Goal: Transaction & Acquisition: Purchase product/service

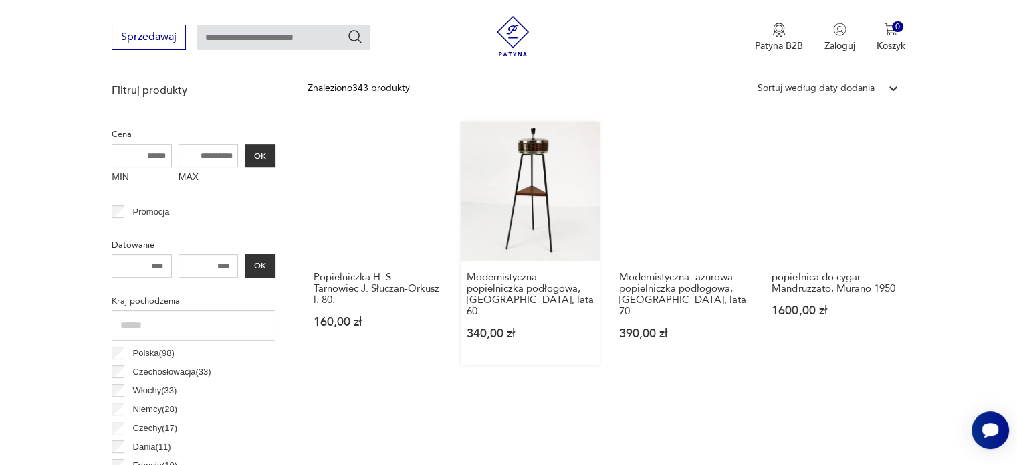
scroll to position [308, 0]
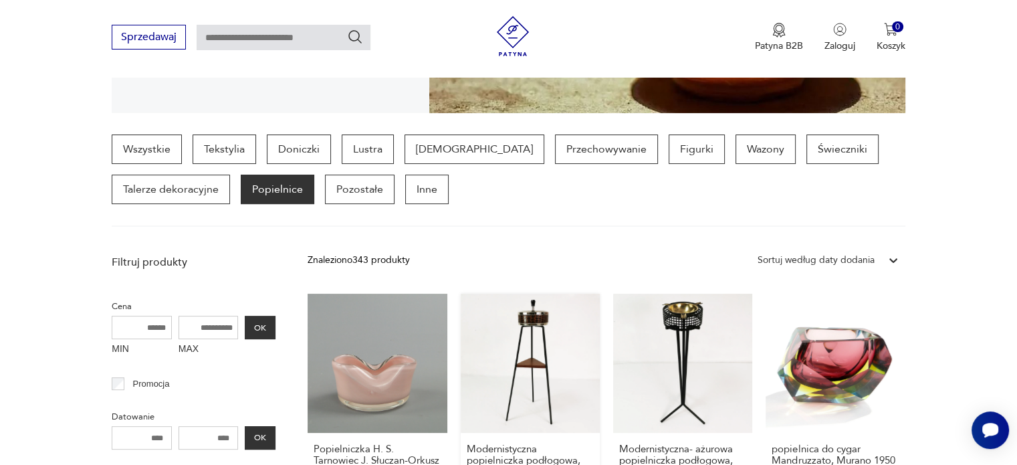
click at [538, 334] on link "Modernistyczna popielniczka podłogowa, [GEOGRAPHIC_DATA], lata 60 340,00 zł" at bounding box center [530, 415] width 139 height 243
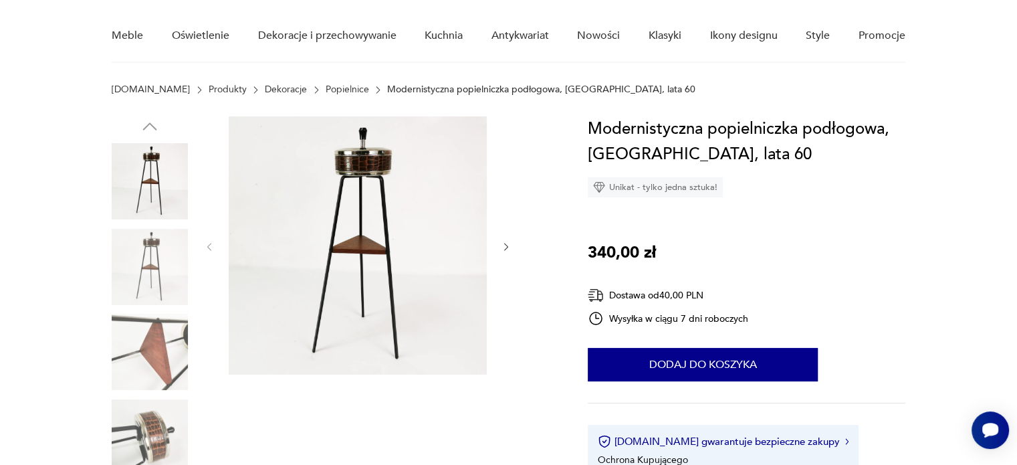
scroll to position [134, 0]
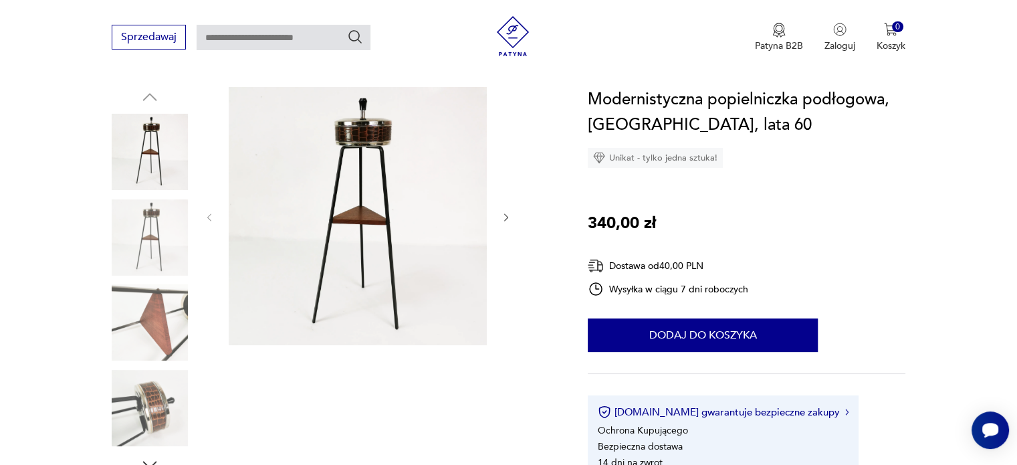
click at [507, 213] on icon "button" at bounding box center [506, 217] width 11 height 11
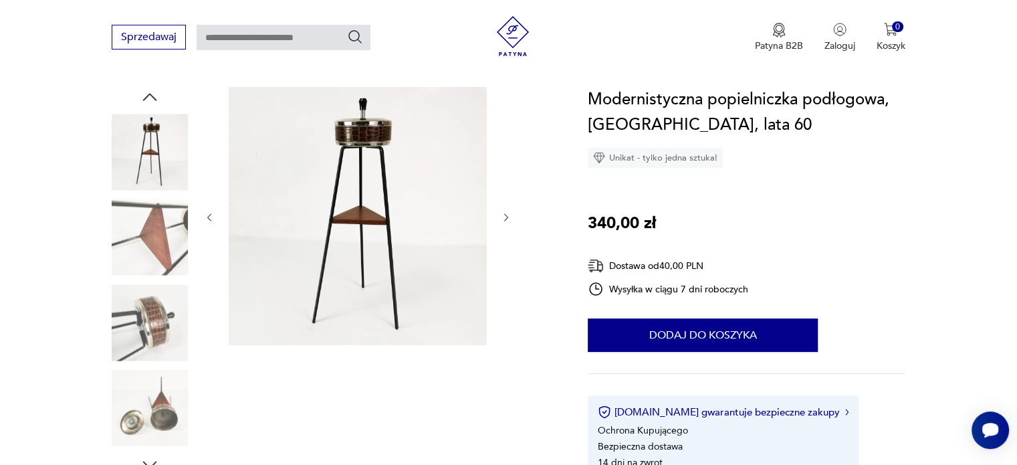
click at [507, 213] on icon "button" at bounding box center [506, 217] width 11 height 11
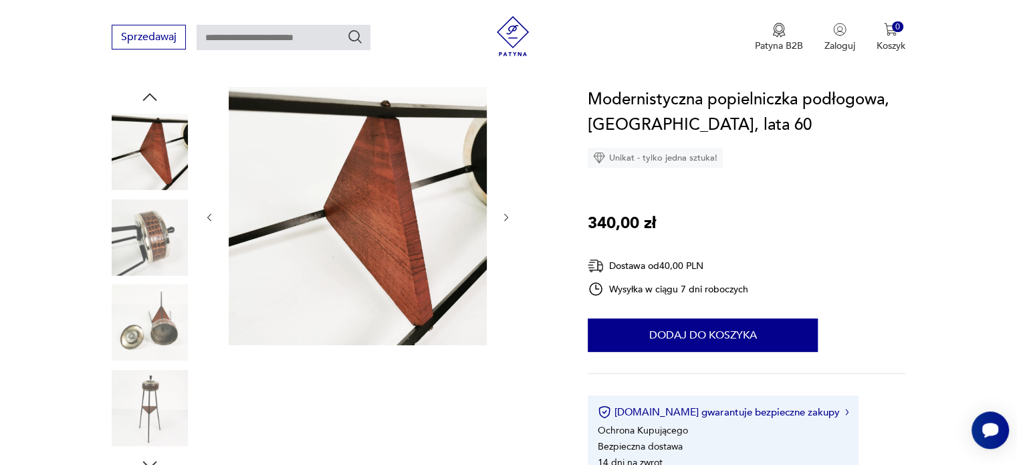
click at [507, 213] on icon "button" at bounding box center [506, 217] width 11 height 11
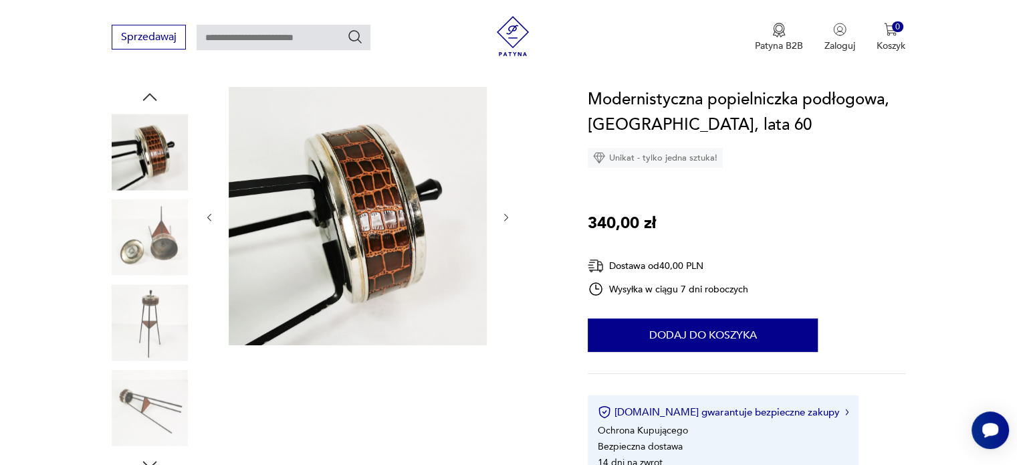
click at [507, 213] on icon "button" at bounding box center [506, 217] width 11 height 11
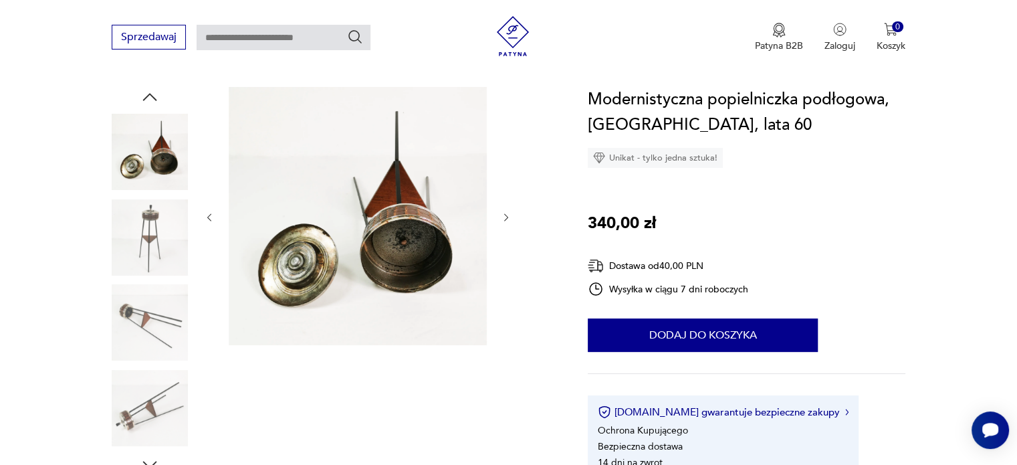
click at [507, 213] on icon "button" at bounding box center [506, 217] width 11 height 11
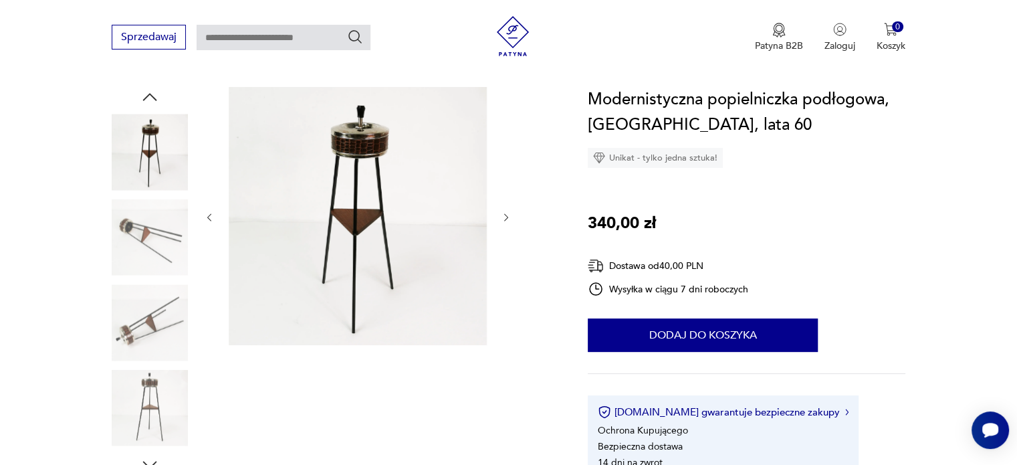
click at [507, 213] on icon "button" at bounding box center [506, 217] width 11 height 11
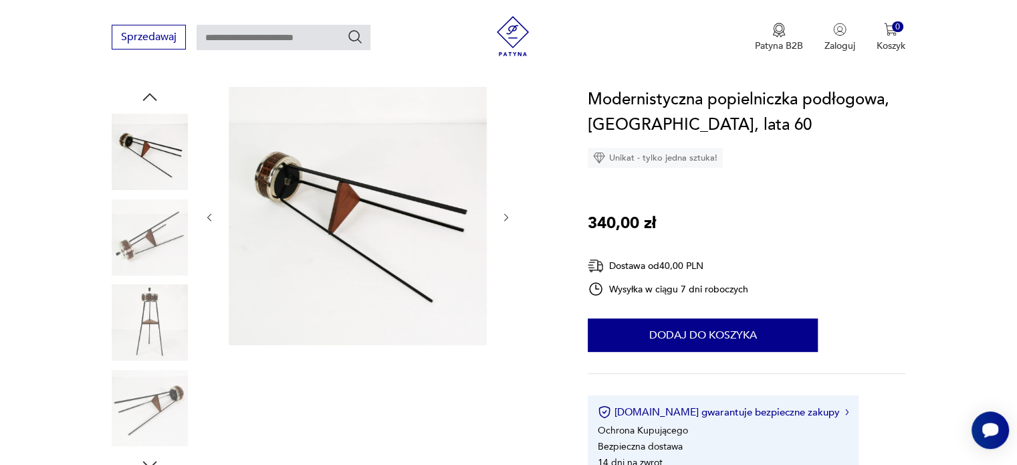
click at [222, 217] on div at bounding box center [358, 217] width 308 height 261
click at [213, 216] on icon "button" at bounding box center [209, 217] width 11 height 11
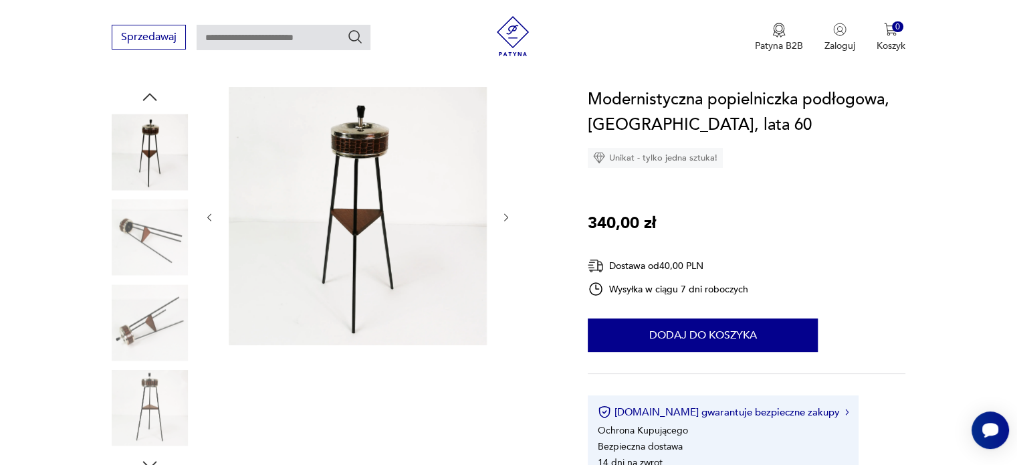
click at [213, 216] on icon "button" at bounding box center [209, 217] width 11 height 11
